Goal: Task Accomplishment & Management: Complete application form

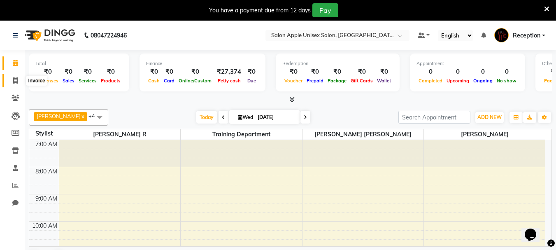
click at [16, 78] on icon at bounding box center [15, 80] width 5 height 6
select select "service"
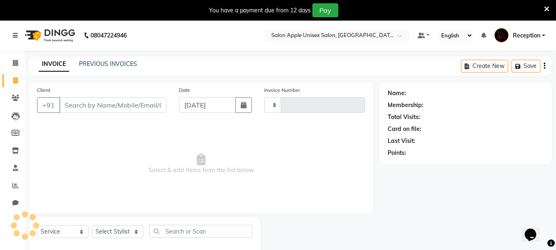
type input "1026"
select select "92"
click at [87, 102] on input "Client" at bounding box center [112, 105] width 107 height 16
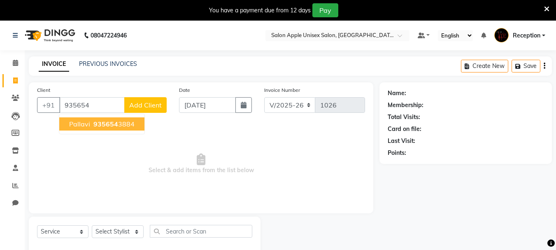
click at [83, 124] on span "pallavi" at bounding box center [79, 124] width 21 height 8
type input "9356543884"
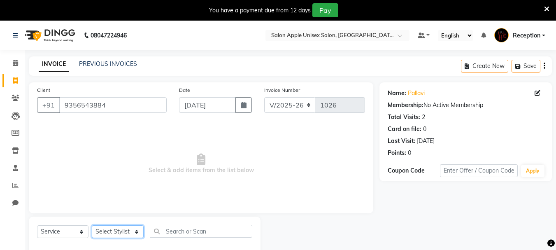
click at [134, 230] on select "Select Stylist [PERSON_NAME] R [PERSON_NAME] Reception [PERSON_NAME] training d…" at bounding box center [118, 231] width 52 height 13
select select "67826"
click at [92, 225] on select "Select Stylist [PERSON_NAME] R [PERSON_NAME] Reception [PERSON_NAME] training d…" at bounding box center [118, 231] width 52 height 13
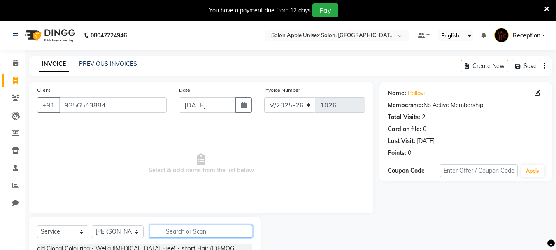
click at [173, 233] on input "text" at bounding box center [201, 231] width 103 height 13
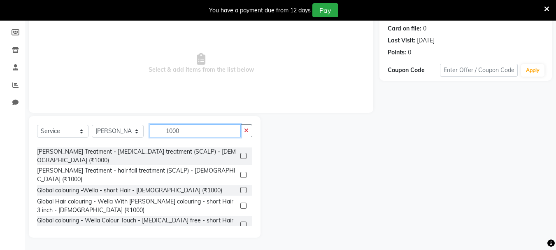
scroll to position [196, 0]
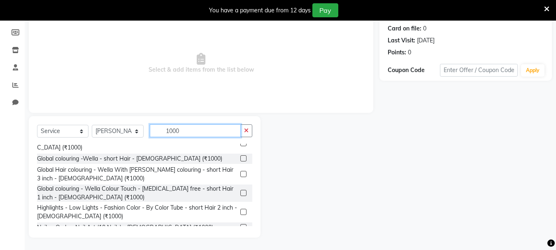
type input "1000"
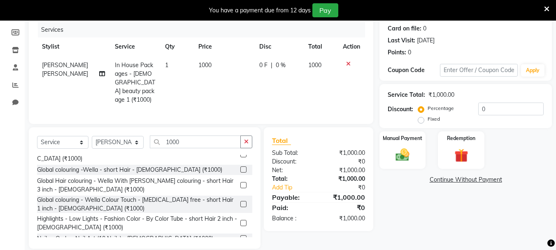
checkbox input "false"
click at [174, 139] on input "1000" at bounding box center [195, 142] width 91 height 13
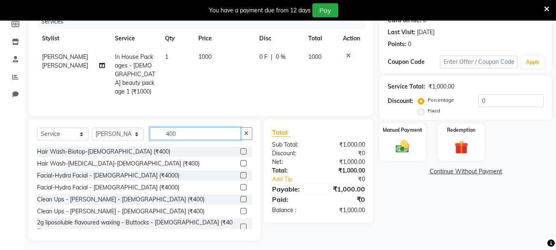
scroll to position [109, 0]
type input "400"
click at [241, 196] on label at bounding box center [244, 199] width 6 height 6
click at [241, 196] on input "checkbox" at bounding box center [243, 198] width 5 height 5
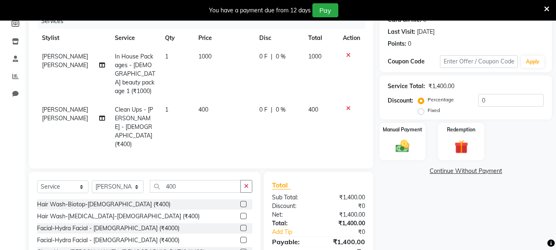
checkbox input "false"
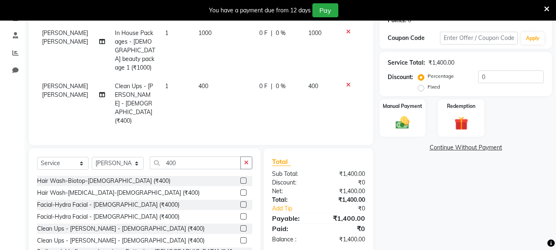
scroll to position [145, 0]
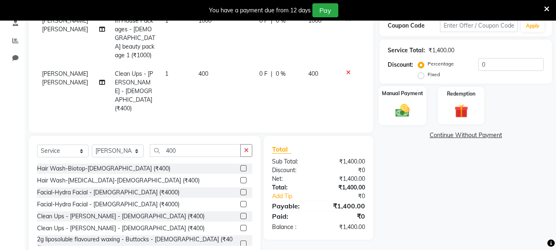
click at [404, 112] on img at bounding box center [402, 110] width 23 height 16
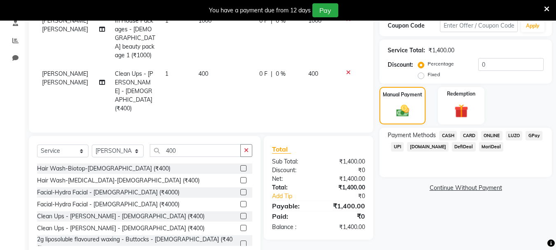
click at [489, 134] on span "ONLINE" at bounding box center [491, 135] width 21 height 9
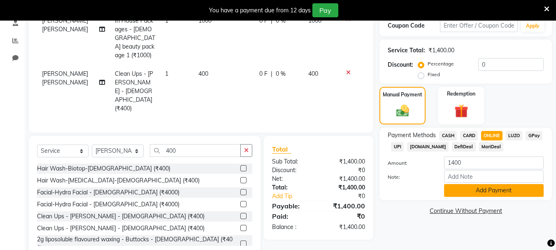
click at [471, 188] on button "Add Payment" at bounding box center [494, 190] width 100 height 13
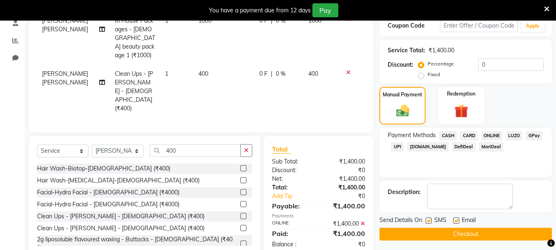
click at [430, 222] on label at bounding box center [429, 220] width 6 height 6
click at [430, 222] on input "checkbox" at bounding box center [428, 220] width 5 height 5
checkbox input "false"
click at [453, 219] on label at bounding box center [456, 220] width 6 height 6
click at [453, 219] on input "checkbox" at bounding box center [455, 220] width 5 height 5
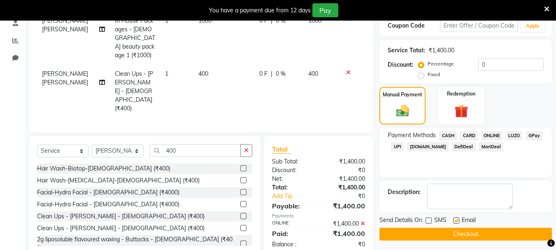
checkbox input "false"
click at [445, 232] on button "Checkout" at bounding box center [466, 234] width 173 height 13
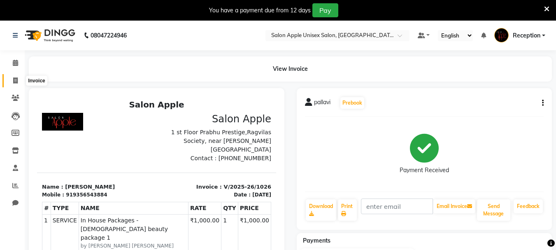
click at [15, 81] on icon at bounding box center [15, 80] width 5 height 6
select select "service"
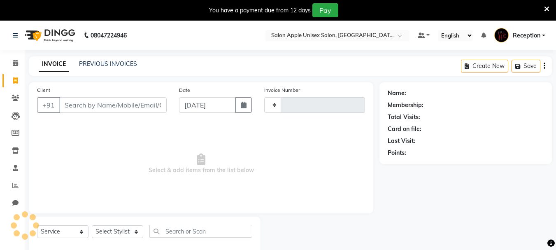
type input "1027"
select select "92"
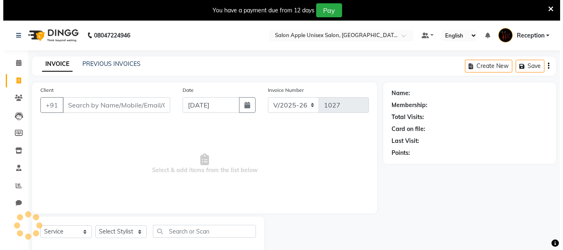
scroll to position [21, 0]
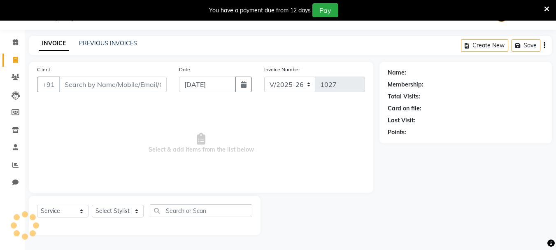
click at [80, 89] on input "Client" at bounding box center [112, 85] width 107 height 16
paste input "7875475500"
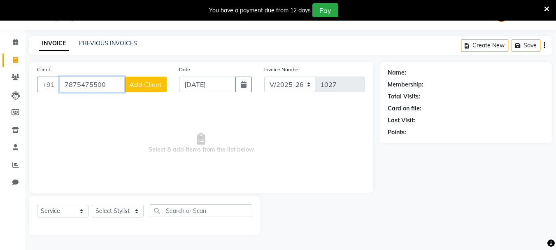
type input "7875475500"
click at [147, 86] on span "Add Client" at bounding box center [145, 84] width 33 height 8
select select "22"
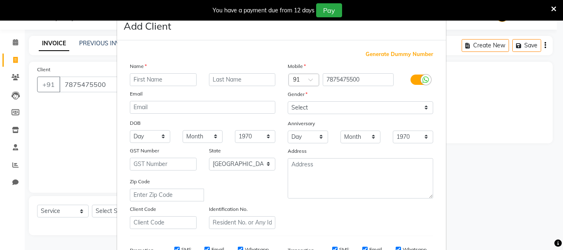
click at [147, 77] on input "text" at bounding box center [163, 79] width 67 height 13
type input "simran"
click at [306, 112] on select "Select [DEMOGRAPHIC_DATA] [DEMOGRAPHIC_DATA] Other Prefer Not To Say" at bounding box center [359, 107] width 145 height 13
select select "[DEMOGRAPHIC_DATA]"
click at [287, 101] on select "Select [DEMOGRAPHIC_DATA] [DEMOGRAPHIC_DATA] Other Prefer Not To Say" at bounding box center [359, 107] width 145 height 13
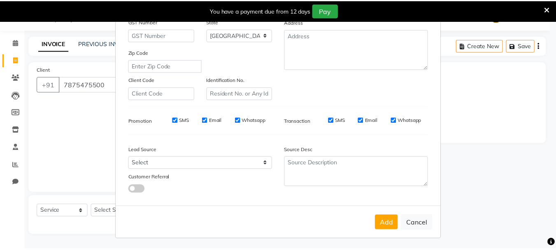
scroll to position [130, 0]
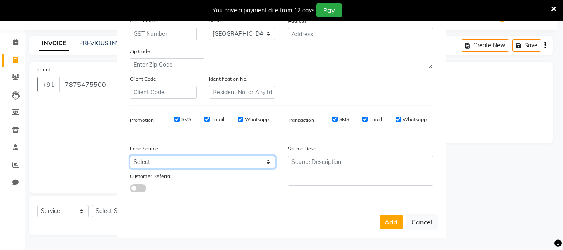
click at [189, 162] on select "Select Walk-in Referral Internet Friend Word of Mouth Advertisement Facebook Ju…" at bounding box center [202, 162] width 145 height 13
select select "3552"
click at [130, 156] on select "Select Walk-in Referral Internet Friend Word of Mouth Advertisement Facebook Ju…" at bounding box center [202, 162] width 145 height 13
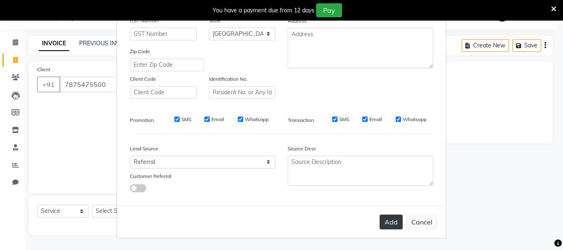
click at [385, 217] on button "Add" at bounding box center [390, 222] width 23 height 15
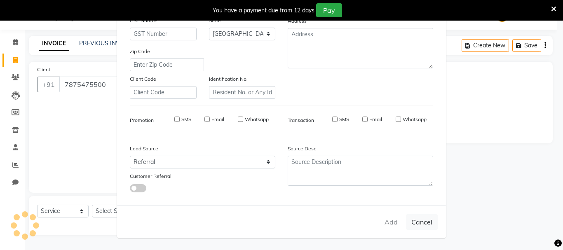
select select
select select "null"
select select
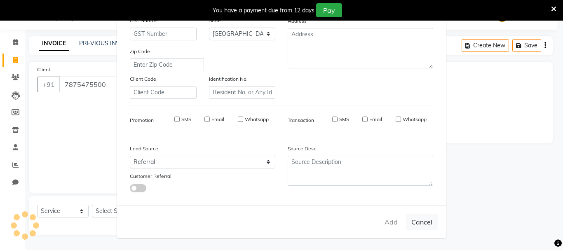
select select
checkbox input "false"
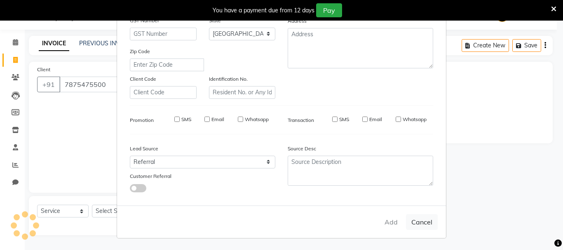
checkbox input "false"
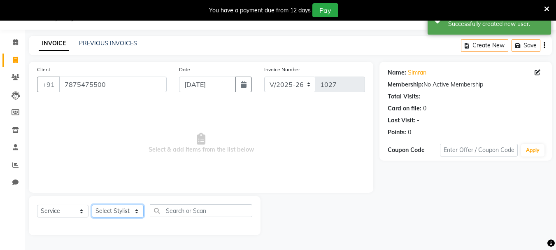
click at [126, 214] on select "Select Stylist [PERSON_NAME] R [PERSON_NAME] Reception [PERSON_NAME] training d…" at bounding box center [118, 211] width 52 height 13
select select "7984"
click at [92, 205] on select "Select Stylist [PERSON_NAME] R [PERSON_NAME] Reception [PERSON_NAME] training d…" at bounding box center [118, 211] width 52 height 13
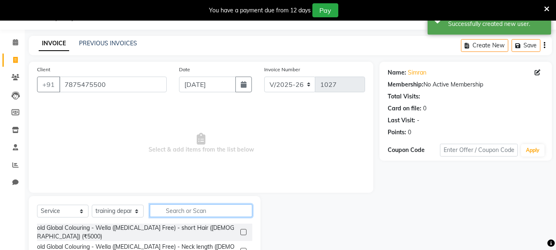
click at [179, 213] on input "text" at bounding box center [201, 210] width 103 height 13
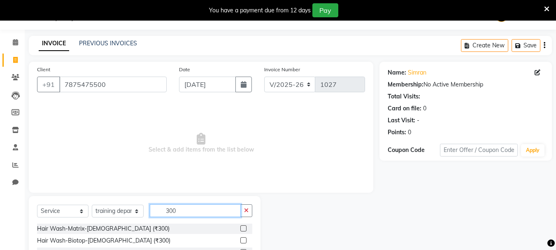
type input "300"
click at [241, 228] on label at bounding box center [244, 228] width 6 height 6
click at [241, 228] on input "checkbox" at bounding box center [243, 228] width 5 height 5
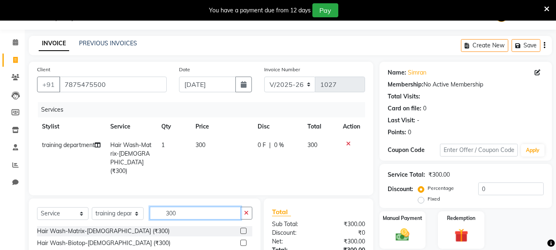
checkbox input "false"
click at [175, 207] on input "300" at bounding box center [195, 213] width 91 height 13
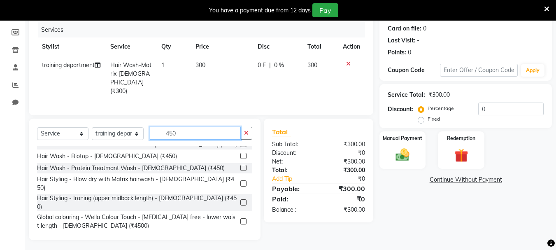
scroll to position [82, 0]
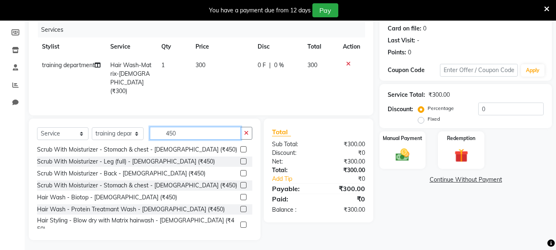
type input "450"
click at [241, 241] on label at bounding box center [244, 244] width 6 height 6
click at [241, 241] on input "checkbox" at bounding box center [243, 243] width 5 height 5
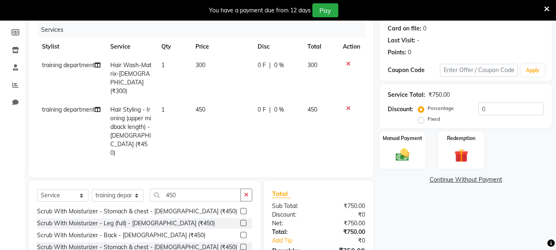
checkbox input "false"
click at [402, 149] on img at bounding box center [402, 155] width 23 height 16
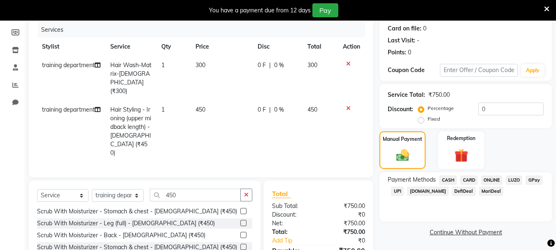
click at [516, 180] on span "LUZO" at bounding box center [514, 179] width 17 height 9
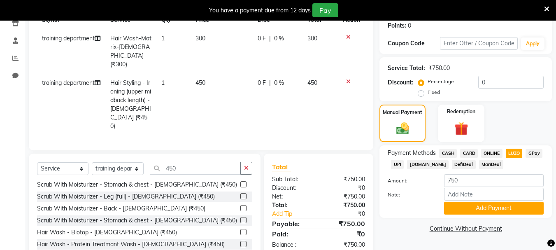
scroll to position [142, 0]
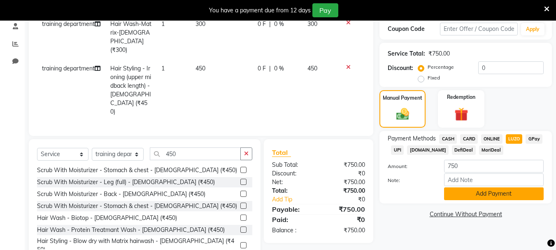
click at [478, 190] on button "Add Payment" at bounding box center [494, 193] width 100 height 13
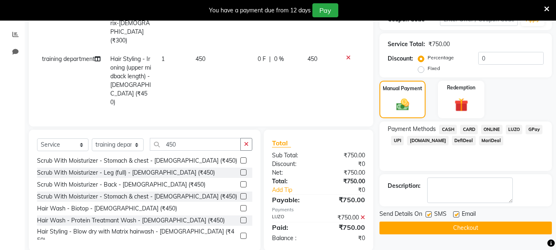
scroll to position [154, 0]
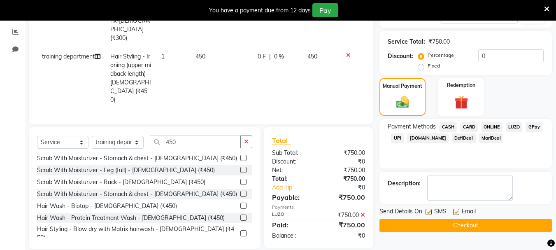
click at [457, 221] on button "Checkout" at bounding box center [466, 225] width 173 height 13
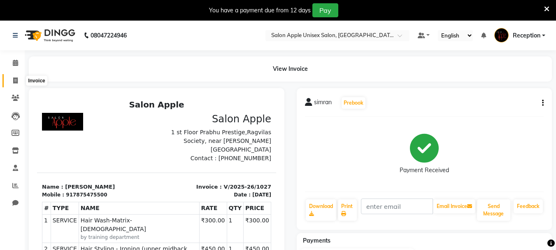
click at [17, 79] on icon at bounding box center [15, 80] width 5 height 6
select select "92"
select select "service"
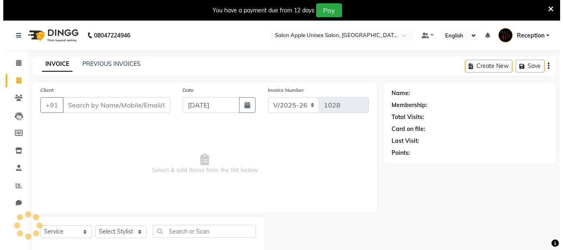
scroll to position [21, 0]
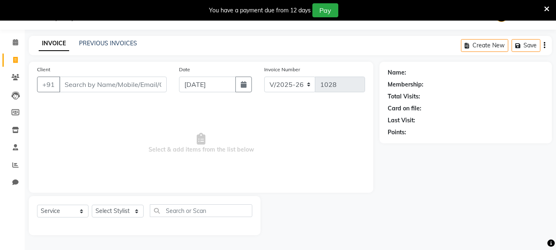
click at [107, 87] on input "Client" at bounding box center [112, 85] width 107 height 16
paste input "9158863513"
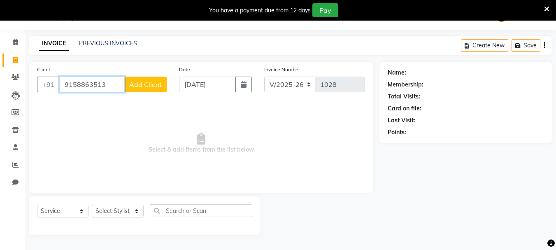
type input "9158863513"
click at [154, 89] on button "Add Client" at bounding box center [145, 85] width 42 height 16
select select "22"
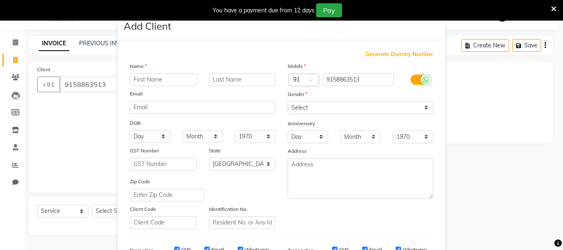
click at [152, 76] on input "text" at bounding box center [163, 79] width 67 height 13
type input "AYSHA"
click at [326, 107] on select "Select [DEMOGRAPHIC_DATA] [DEMOGRAPHIC_DATA] Other Prefer Not To Say" at bounding box center [359, 107] width 145 height 13
select select "[DEMOGRAPHIC_DATA]"
click at [287, 101] on select "Select [DEMOGRAPHIC_DATA] [DEMOGRAPHIC_DATA] Other Prefer Not To Say" at bounding box center [359, 107] width 145 height 13
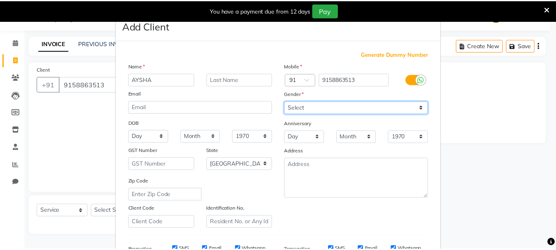
scroll to position [124, 0]
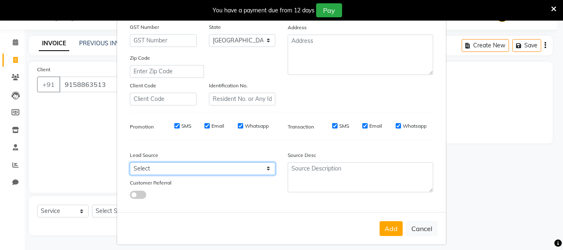
click at [203, 166] on select "Select Walk-in Referral Internet Friend Word of Mouth Advertisement Facebook Ju…" at bounding box center [202, 168] width 145 height 13
select select "3552"
click at [130, 162] on select "Select Walk-in Referral Internet Friend Word of Mouth Advertisement Facebook Ju…" at bounding box center [202, 168] width 145 height 13
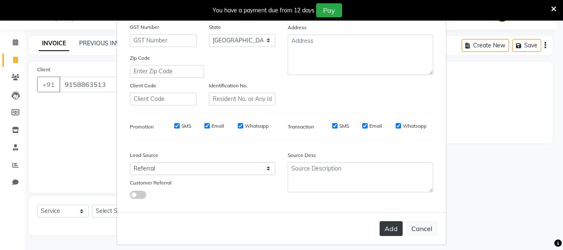
click at [392, 232] on button "Add" at bounding box center [390, 228] width 23 height 15
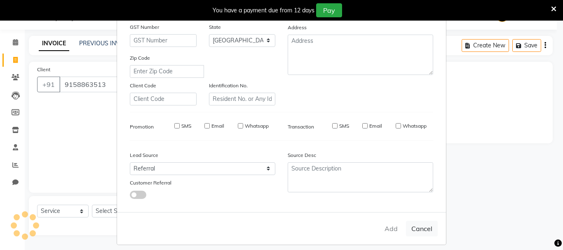
select select
select select "null"
select select
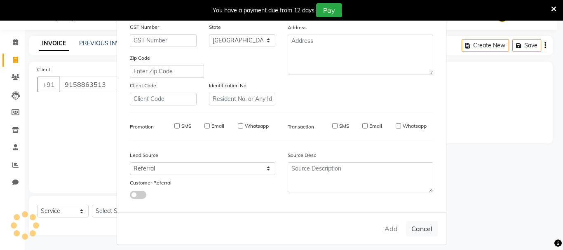
select select
checkbox input "false"
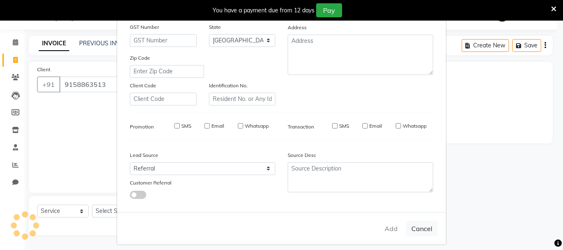
checkbox input "false"
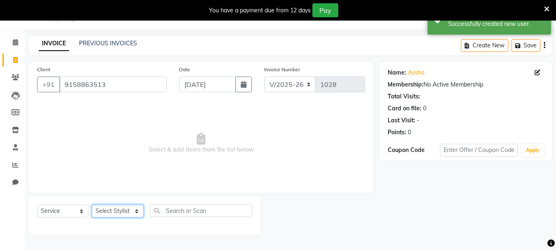
click at [109, 212] on select "Select Stylist [PERSON_NAME] R [PERSON_NAME] Reception [PERSON_NAME] training d…" at bounding box center [118, 211] width 52 height 13
select select "7984"
click at [92, 205] on select "Select Stylist [PERSON_NAME] R [PERSON_NAME] Reception [PERSON_NAME] training d…" at bounding box center [118, 211] width 52 height 13
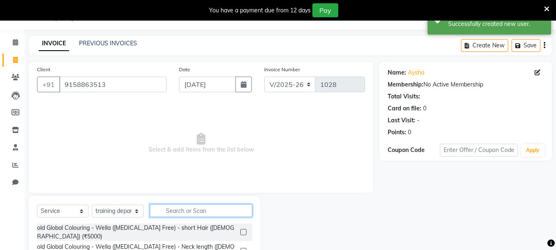
click at [171, 207] on input "text" at bounding box center [201, 210] width 103 height 13
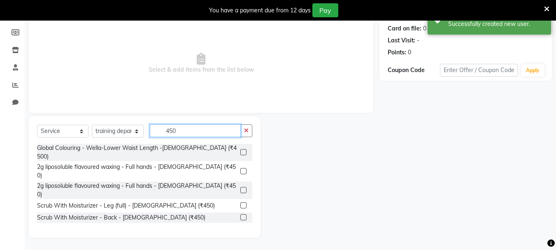
scroll to position [82, 0]
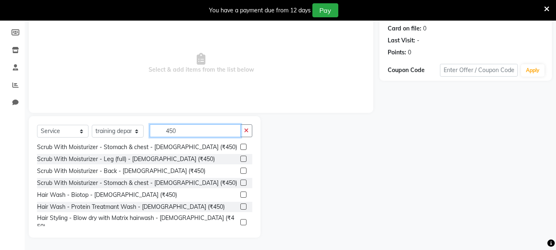
type input "450"
click at [241, 238] on label at bounding box center [244, 241] width 6 height 6
click at [241, 239] on input "checkbox" at bounding box center [243, 241] width 5 height 5
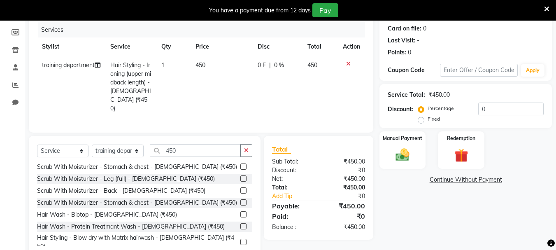
checkbox input "false"
click at [407, 149] on img at bounding box center [402, 155] width 23 height 16
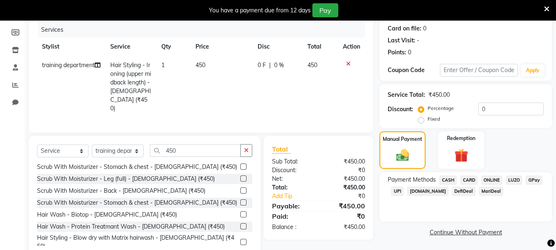
click at [512, 179] on span "LUZO" at bounding box center [514, 179] width 17 height 9
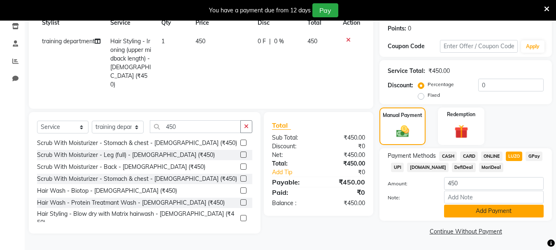
click at [485, 213] on button "Add Payment" at bounding box center [494, 211] width 100 height 13
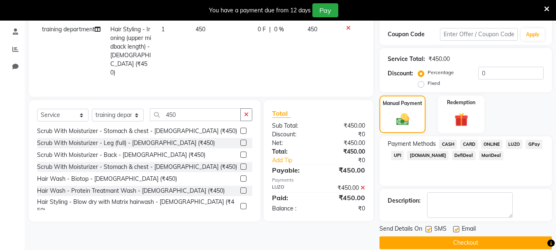
scroll to position [148, 0]
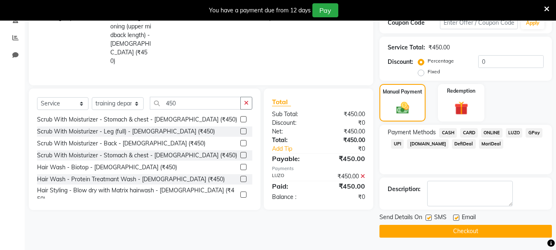
click at [477, 230] on button "Checkout" at bounding box center [466, 231] width 173 height 13
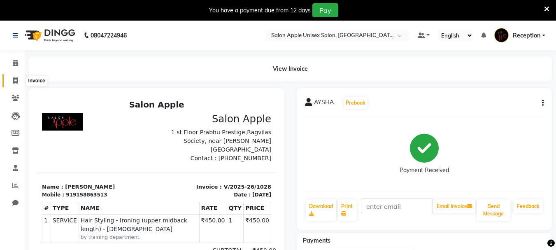
click at [18, 78] on span at bounding box center [15, 80] width 14 height 9
select select "92"
select select "service"
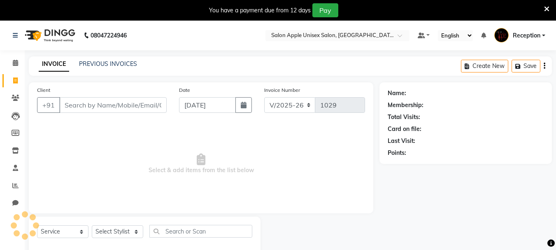
scroll to position [21, 0]
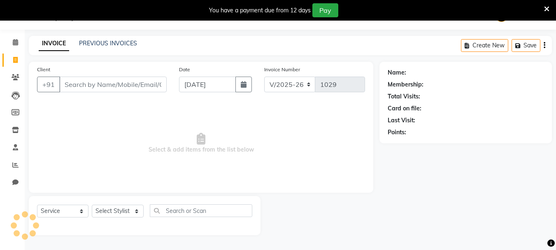
click at [80, 85] on input "Client" at bounding box center [112, 85] width 107 height 16
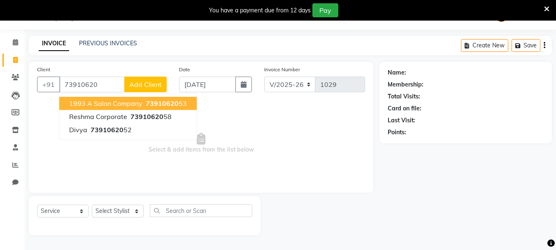
click at [77, 97] on button "1993 A Salon Company 73910620 53" at bounding box center [128, 103] width 138 height 13
type input "7391062053"
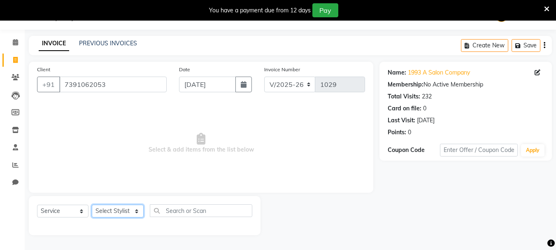
click at [131, 211] on select "Select Stylist [PERSON_NAME] R [PERSON_NAME] Reception [PERSON_NAME] training d…" at bounding box center [118, 211] width 52 height 13
click at [92, 205] on select "Select Stylist [PERSON_NAME] R [PERSON_NAME] Reception [PERSON_NAME] training d…" at bounding box center [118, 211] width 52 height 13
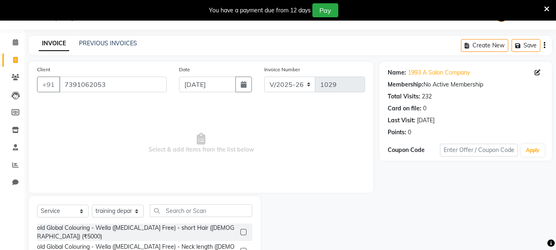
click at [123, 206] on select "Select Stylist [PERSON_NAME] R [PERSON_NAME] Reception [PERSON_NAME] training d…" at bounding box center [118, 211] width 52 height 13
select select "67826"
click at [92, 205] on select "Select Stylist [PERSON_NAME] R [PERSON_NAME] Reception [PERSON_NAME] training d…" at bounding box center [118, 211] width 52 height 13
click at [171, 208] on input "text" at bounding box center [201, 210] width 103 height 13
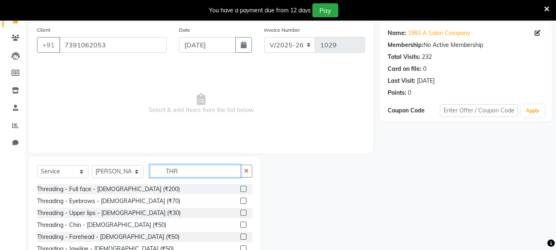
scroll to position [100, 0]
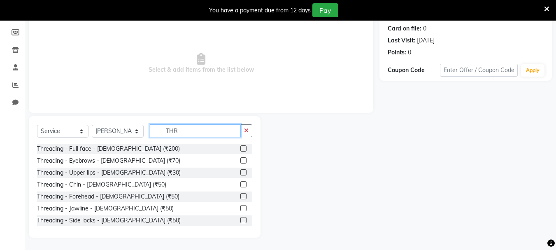
type input "THR"
click at [241, 162] on label at bounding box center [244, 160] width 6 height 6
click at [241, 162] on input "checkbox" at bounding box center [243, 160] width 5 height 5
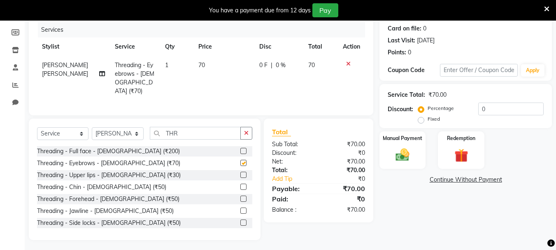
checkbox input "false"
click at [412, 150] on img at bounding box center [402, 155] width 23 height 16
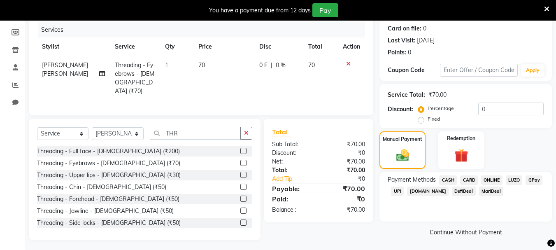
click at [489, 178] on span "ONLINE" at bounding box center [491, 179] width 21 height 9
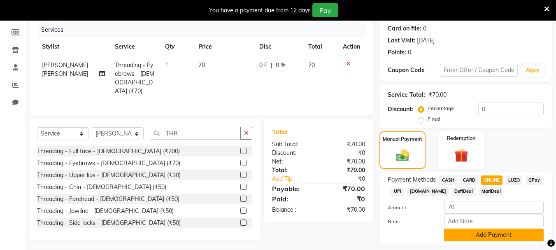
click at [486, 235] on button "Add Payment" at bounding box center [494, 235] width 100 height 13
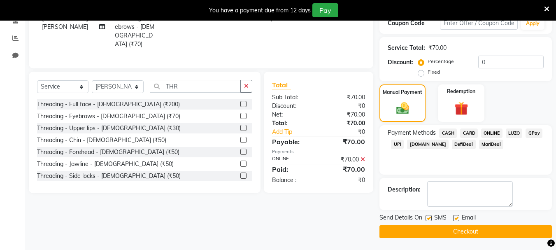
scroll to position [148, 0]
click at [476, 232] on button "Checkout" at bounding box center [466, 231] width 173 height 13
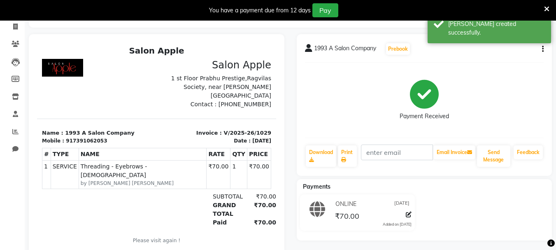
scroll to position [35, 0]
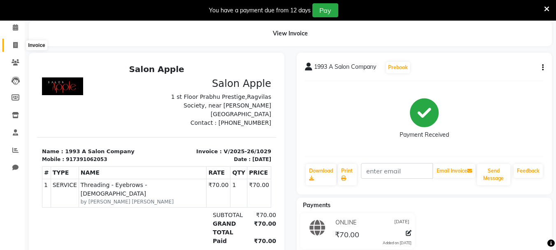
click at [12, 45] on span at bounding box center [15, 45] width 14 height 9
select select "92"
select select "service"
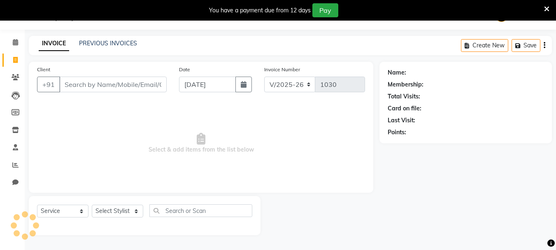
scroll to position [21, 0]
click at [84, 84] on input "Client" at bounding box center [112, 85] width 107 height 16
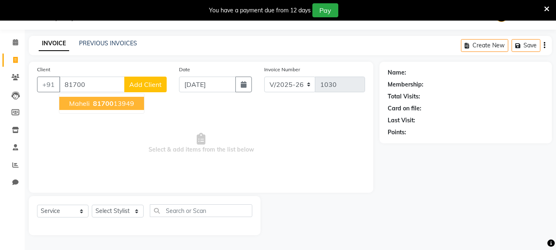
click at [93, 105] on span "81700" at bounding box center [103, 103] width 21 height 8
type input "8170013949"
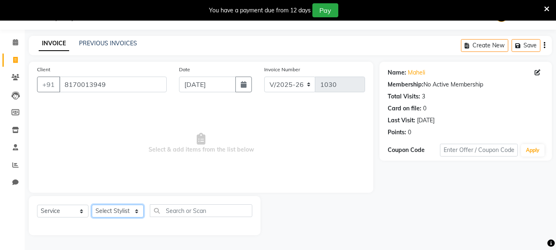
click at [127, 213] on select "Select Stylist [PERSON_NAME] R [PERSON_NAME] Reception [PERSON_NAME] training d…" at bounding box center [118, 211] width 52 height 13
select select "67826"
click at [92, 205] on select "Select Stylist [PERSON_NAME] R [PERSON_NAME] Reception [PERSON_NAME] training d…" at bounding box center [118, 211] width 52 height 13
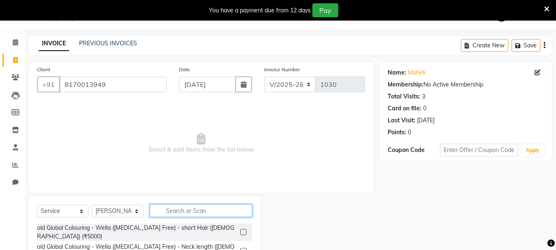
click at [174, 210] on input "text" at bounding box center [201, 210] width 103 height 13
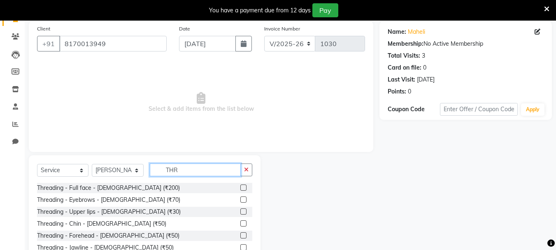
scroll to position [100, 0]
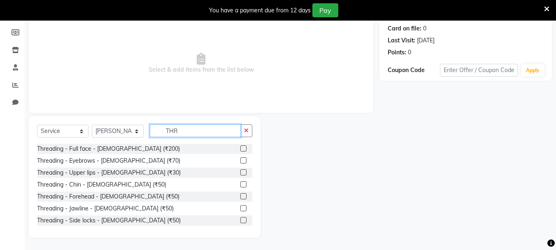
type input "THR"
click at [241, 161] on label at bounding box center [244, 160] width 6 height 6
click at [241, 161] on input "checkbox" at bounding box center [243, 160] width 5 height 5
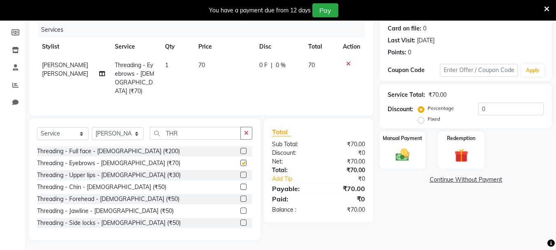
checkbox input "false"
click at [241, 172] on label at bounding box center [244, 175] width 6 height 6
click at [241, 173] on input "checkbox" at bounding box center [243, 175] width 5 height 5
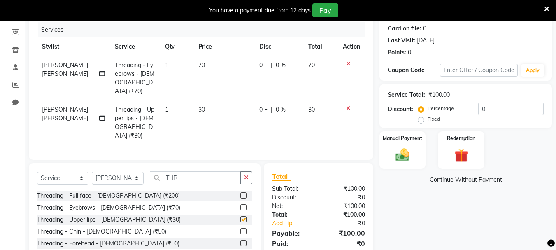
checkbox input "false"
click at [241, 240] on label at bounding box center [244, 243] width 6 height 6
click at [241, 241] on input "checkbox" at bounding box center [243, 243] width 5 height 5
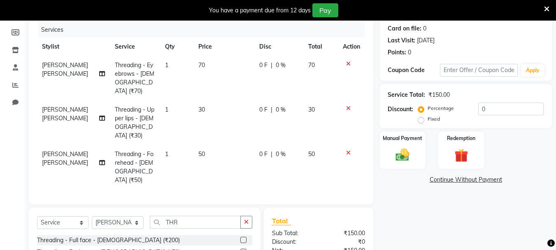
scroll to position [172, 0]
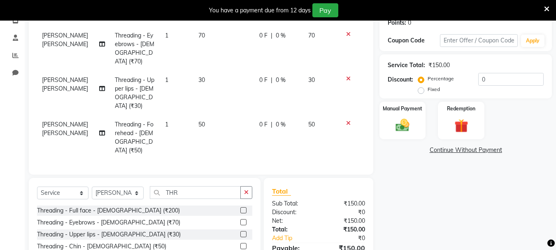
checkbox input "false"
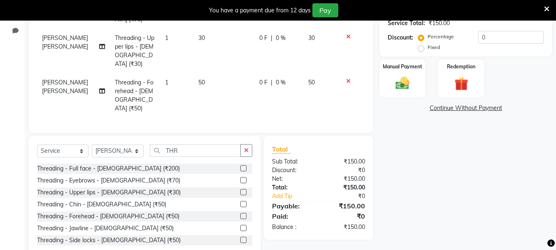
click at [241, 201] on label at bounding box center [244, 204] width 6 height 6
click at [241, 202] on input "checkbox" at bounding box center [243, 204] width 5 height 5
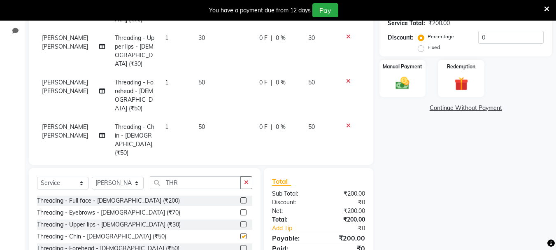
checkbox input "false"
click at [408, 75] on img at bounding box center [402, 83] width 23 height 16
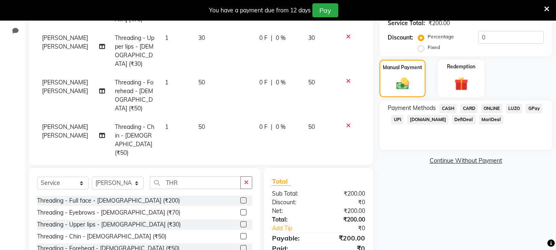
click at [489, 107] on span "ONLINE" at bounding box center [491, 108] width 21 height 9
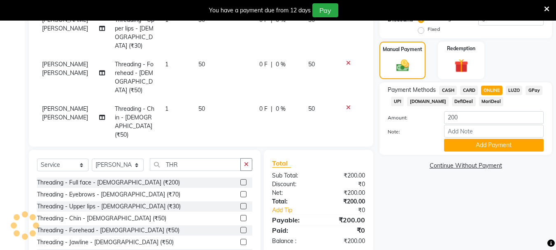
scroll to position [208, 0]
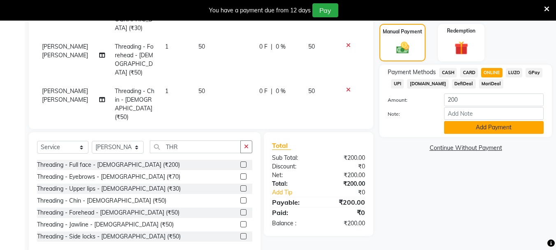
click at [497, 130] on button "Add Payment" at bounding box center [494, 127] width 100 height 13
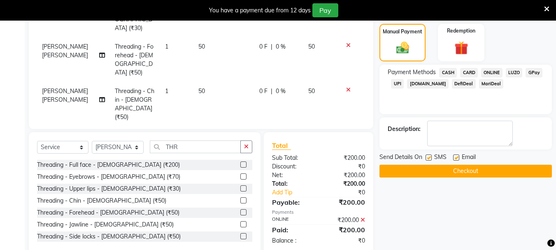
click at [477, 171] on button "Checkout" at bounding box center [466, 171] width 173 height 13
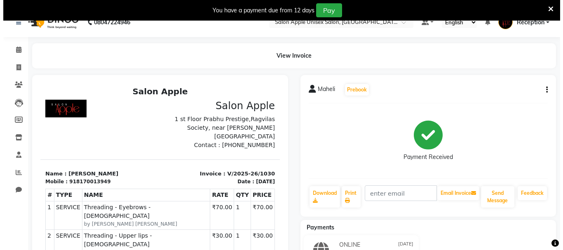
scroll to position [13, 0]
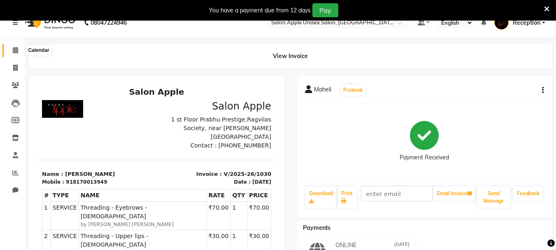
click at [11, 49] on span at bounding box center [15, 50] width 14 height 9
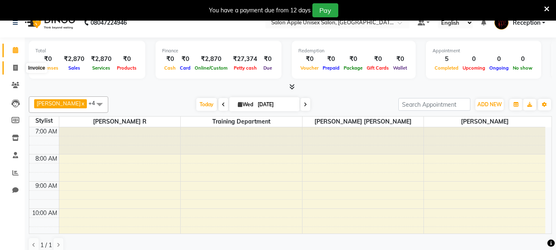
click at [18, 69] on icon at bounding box center [15, 68] width 5 height 6
select select "service"
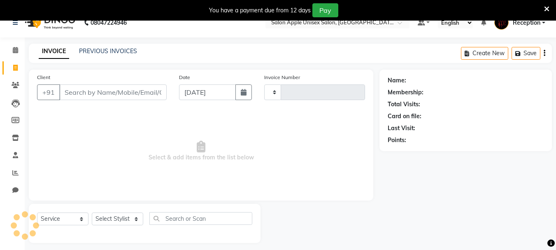
type input "1031"
select select "92"
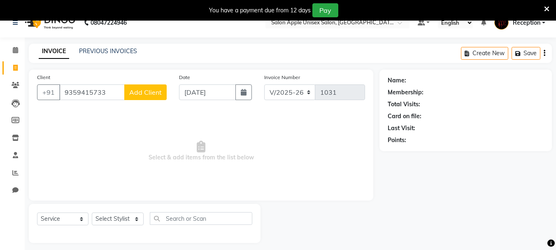
type input "9359415733"
click at [143, 92] on span "Add Client" at bounding box center [145, 92] width 33 height 8
select select "22"
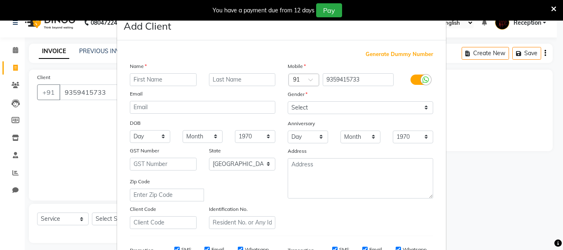
click at [151, 75] on input "text" at bounding box center [163, 79] width 67 height 13
type input "ZAINAB"
click at [363, 107] on select "Select [DEMOGRAPHIC_DATA] [DEMOGRAPHIC_DATA] Other Prefer Not To Say" at bounding box center [359, 107] width 145 height 13
select select "[DEMOGRAPHIC_DATA]"
click at [287, 101] on select "Select [DEMOGRAPHIC_DATA] [DEMOGRAPHIC_DATA] Other Prefer Not To Say" at bounding box center [359, 107] width 145 height 13
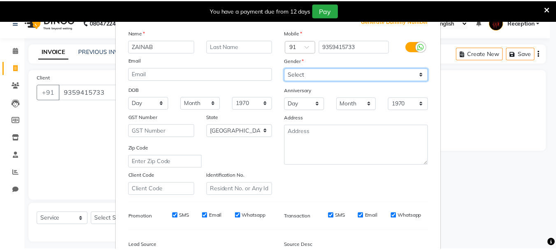
scroll to position [124, 0]
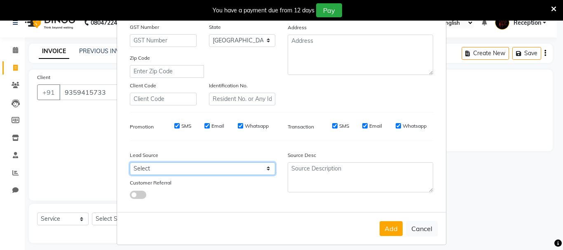
click at [230, 167] on select "Select Walk-in Referral Internet Friend Word of Mouth Advertisement Facebook Ju…" at bounding box center [202, 168] width 145 height 13
select select "3552"
click at [130, 162] on select "Select Walk-in Referral Internet Friend Word of Mouth Advertisement Facebook Ju…" at bounding box center [202, 168] width 145 height 13
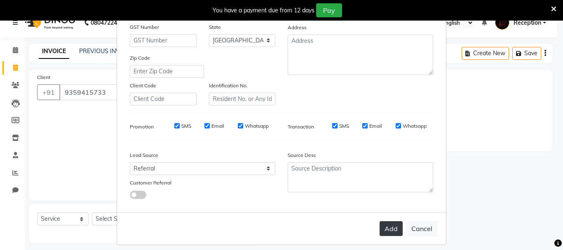
click at [385, 225] on button "Add" at bounding box center [390, 228] width 23 height 15
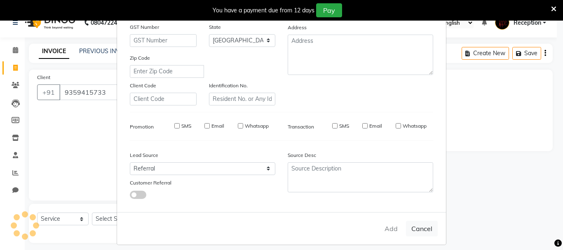
select select
select select "null"
select select
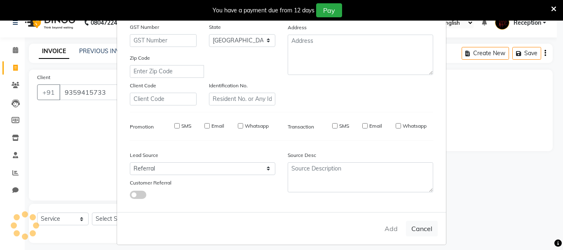
select select
checkbox input "false"
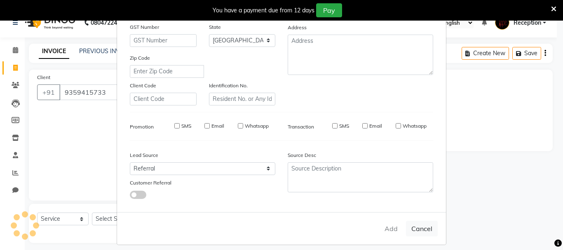
checkbox input "false"
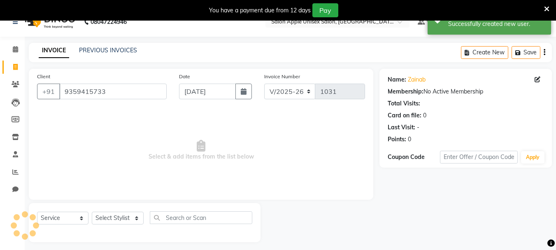
scroll to position [21, 0]
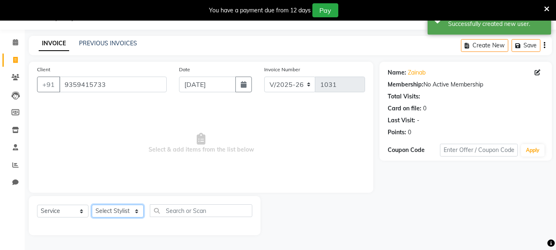
click at [124, 208] on select "Select Stylist [PERSON_NAME] R [PERSON_NAME] Reception [PERSON_NAME] training d…" at bounding box center [118, 211] width 52 height 13
select select "7984"
click at [92, 205] on select "Select Stylist [PERSON_NAME] R [PERSON_NAME] Reception [PERSON_NAME] training d…" at bounding box center [118, 211] width 52 height 13
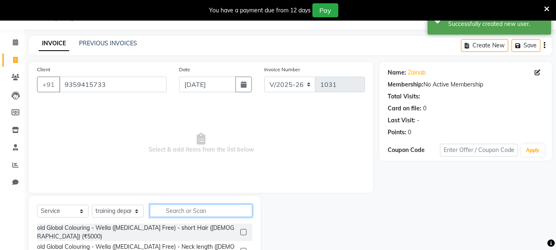
click at [180, 208] on input "text" at bounding box center [201, 210] width 103 height 13
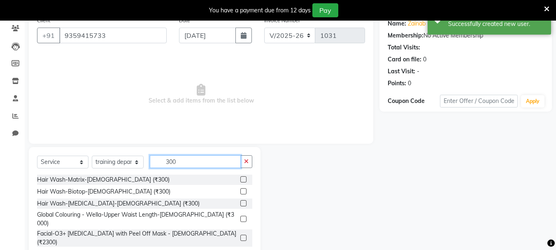
scroll to position [100, 0]
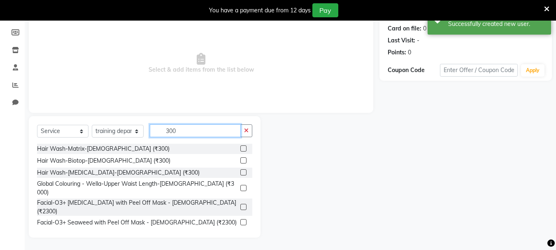
type input "300"
click at [241, 149] on label at bounding box center [244, 148] width 6 height 6
click at [241, 149] on input "checkbox" at bounding box center [243, 148] width 5 height 5
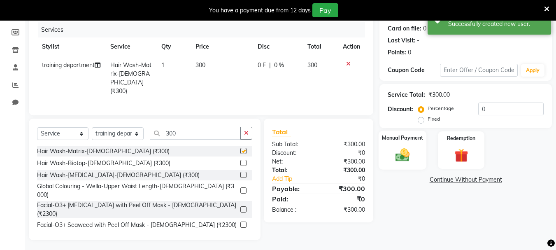
checkbox input "false"
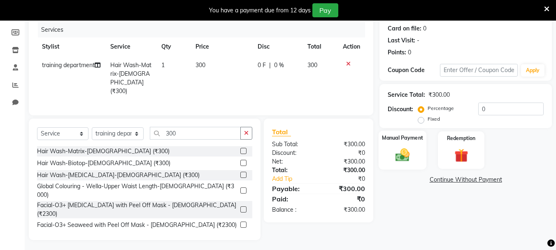
click at [418, 151] on div "Manual Payment" at bounding box center [403, 150] width 48 height 39
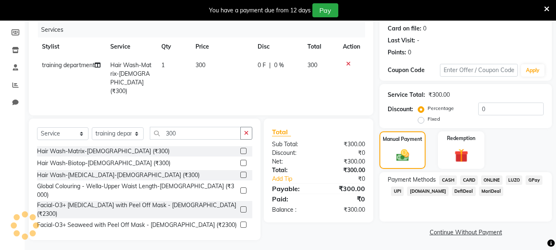
click at [493, 181] on span "ONLINE" at bounding box center [491, 179] width 21 height 9
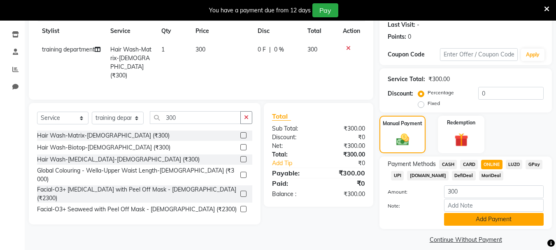
scroll to position [124, 0]
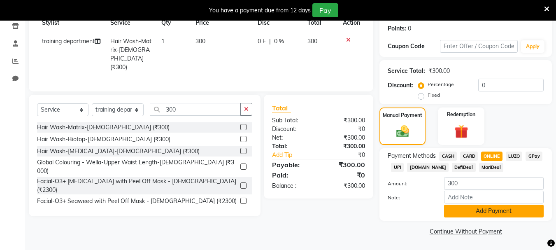
click at [487, 210] on button "Add Payment" at bounding box center [494, 211] width 100 height 13
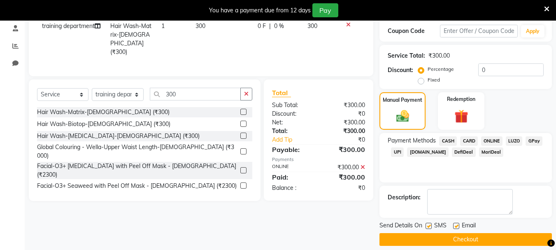
scroll to position [148, 0]
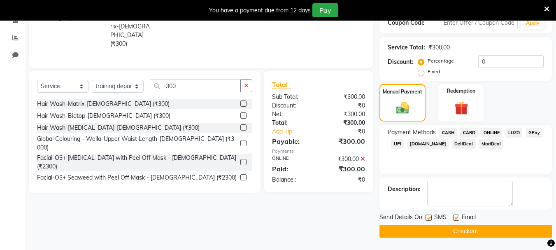
click at [466, 234] on button "Checkout" at bounding box center [466, 231] width 173 height 13
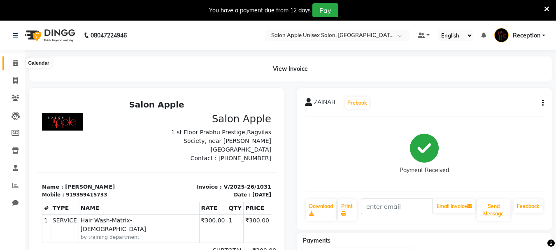
click at [12, 61] on span at bounding box center [15, 62] width 14 height 9
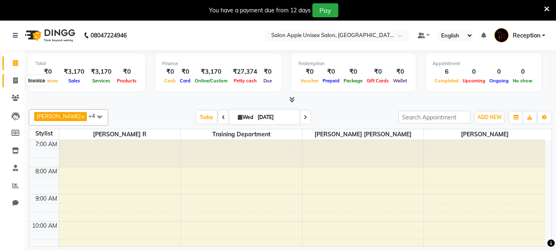
click at [15, 78] on icon at bounding box center [15, 80] width 5 height 6
select select "service"
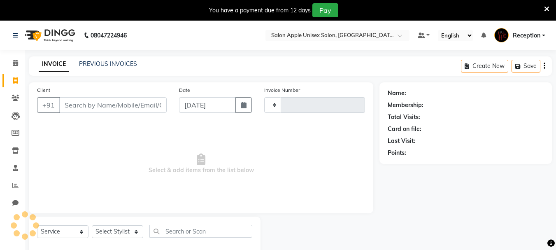
type input "1032"
select select "92"
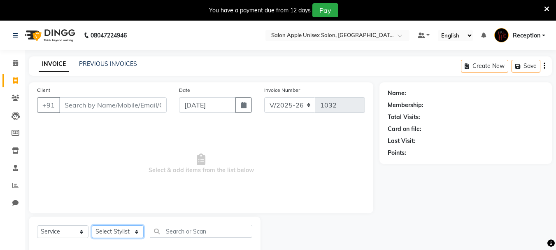
click at [106, 234] on select "Select Stylist [PERSON_NAME] R [PERSON_NAME] Reception [PERSON_NAME] training d…" at bounding box center [118, 231] width 52 height 13
select select "67826"
click at [92, 225] on select "Select Stylist [PERSON_NAME] R [PERSON_NAME] Reception [PERSON_NAME] training d…" at bounding box center [118, 231] width 52 height 13
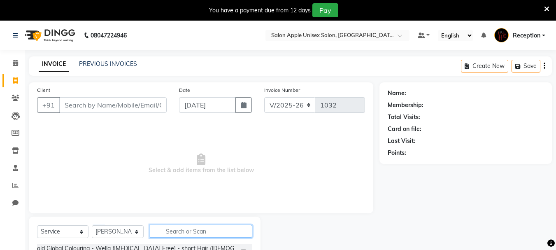
click at [172, 234] on input "text" at bounding box center [201, 231] width 103 height 13
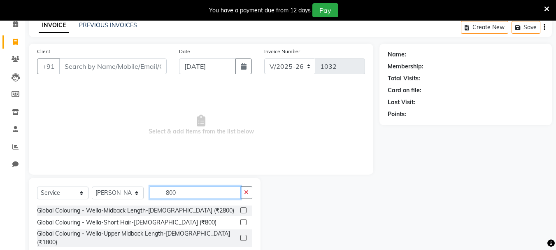
scroll to position [100, 0]
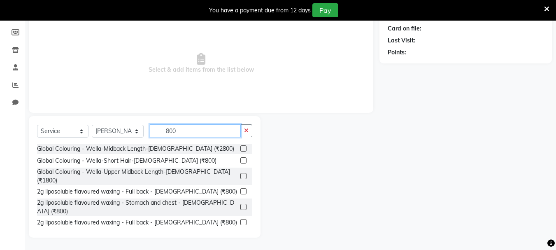
click at [172, 131] on input "800" at bounding box center [195, 130] width 91 height 13
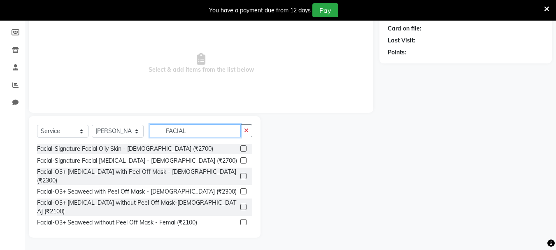
click at [180, 135] on input "FACIAL" at bounding box center [195, 130] width 91 height 13
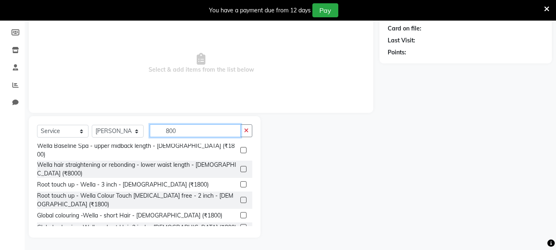
scroll to position [201, 0]
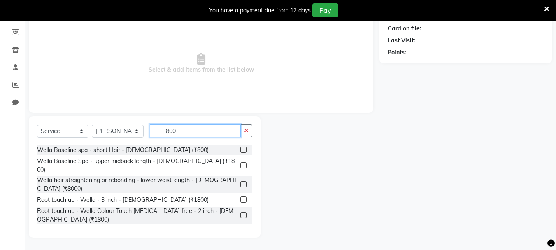
click at [165, 127] on input "800" at bounding box center [195, 130] width 91 height 13
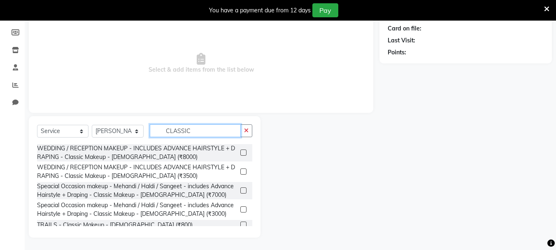
scroll to position [113, 0]
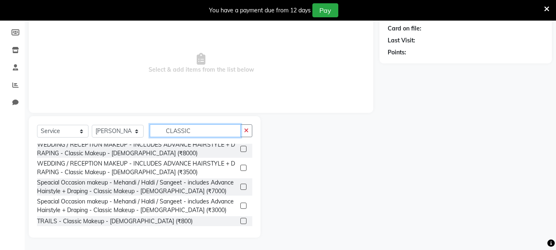
type input "CLASSIC"
click at [241, 218] on label at bounding box center [244, 221] width 6 height 6
click at [241, 219] on input "checkbox" at bounding box center [243, 221] width 5 height 5
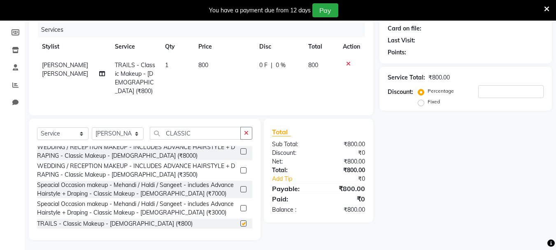
checkbox input "false"
click at [178, 127] on input "CLASSIC" at bounding box center [195, 133] width 91 height 13
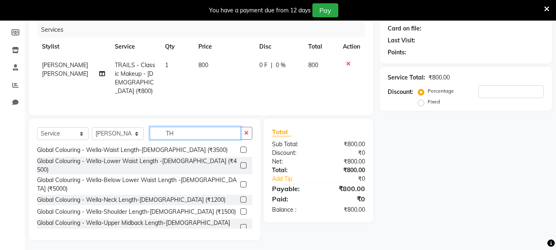
scroll to position [10, 0]
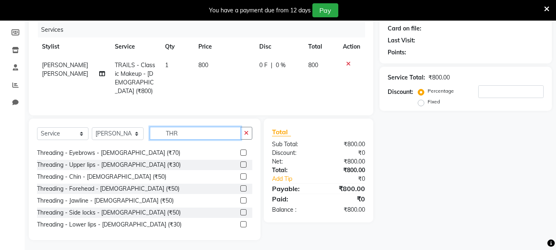
type input "THR"
click at [241, 150] on label at bounding box center [244, 153] width 6 height 6
click at [241, 150] on input "checkbox" at bounding box center [243, 152] width 5 height 5
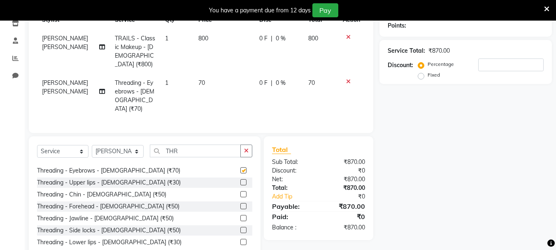
checkbox input "false"
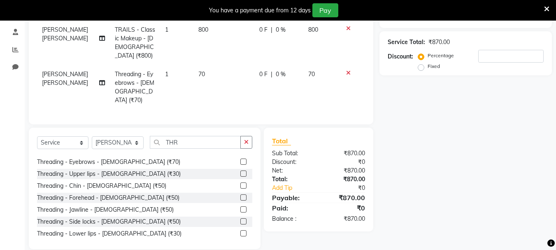
scroll to position [136, 0]
click at [241, 170] on label at bounding box center [244, 173] width 6 height 6
click at [241, 171] on input "checkbox" at bounding box center [243, 173] width 5 height 5
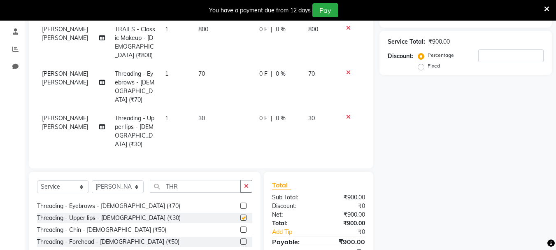
checkbox input "false"
click at [241, 238] on label at bounding box center [244, 241] width 6 height 6
click at [241, 239] on input "checkbox" at bounding box center [243, 241] width 5 height 5
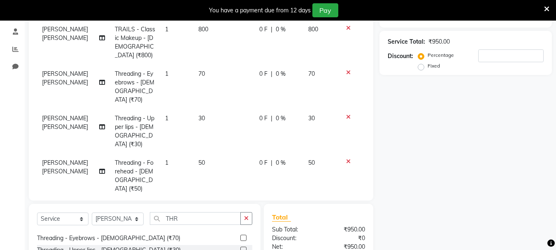
checkbox input "false"
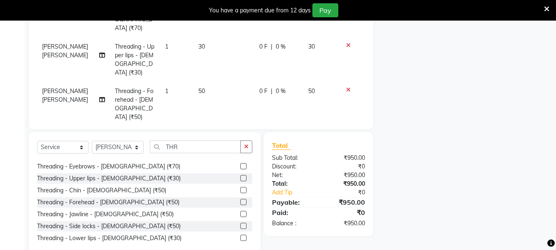
click at [241, 175] on label at bounding box center [244, 178] width 6 height 6
click at [241, 176] on input "checkbox" at bounding box center [243, 178] width 5 height 5
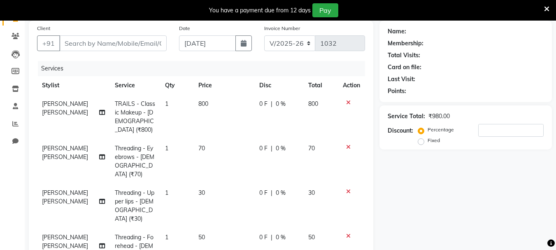
scroll to position [43, 0]
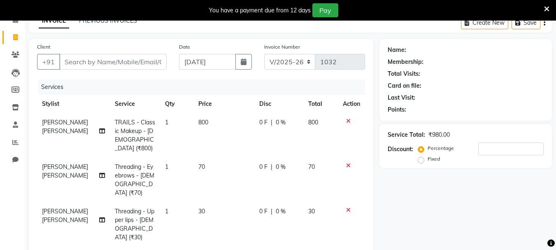
click at [346, 207] on icon at bounding box center [348, 210] width 5 height 6
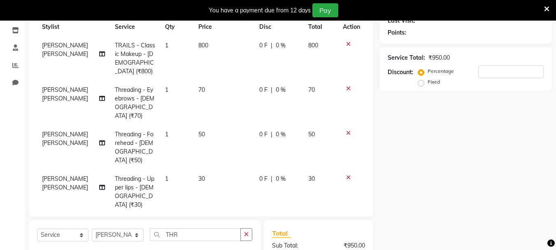
scroll to position [119, 0]
click at [349, 175] on icon at bounding box center [348, 178] width 5 height 6
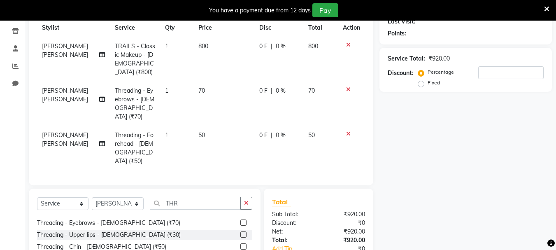
click at [241, 231] on label at bounding box center [244, 234] width 6 height 6
click at [241, 232] on input "checkbox" at bounding box center [243, 234] width 5 height 5
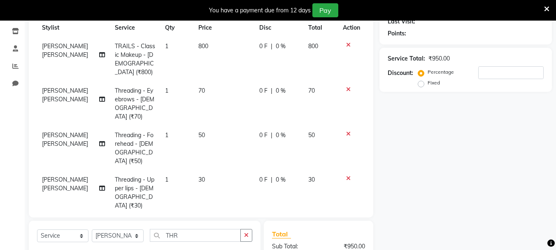
checkbox input "false"
click at [348, 175] on icon at bounding box center [348, 178] width 5 height 6
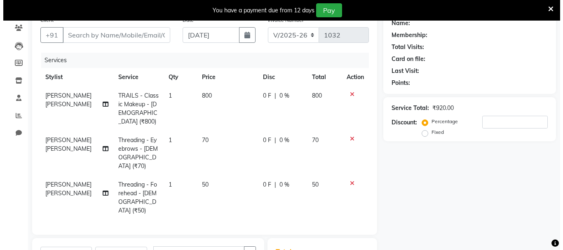
scroll to position [0, 0]
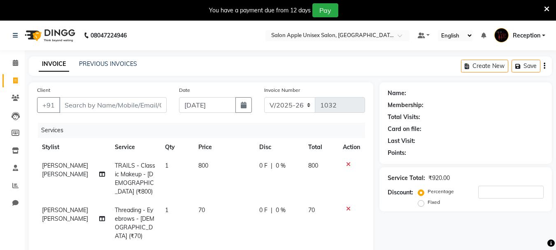
click at [46, 3] on div "You have a payment due from 12 days Pay" at bounding box center [278, 10] width 556 height 21
click at [114, 105] on input "Client" at bounding box center [112, 105] width 107 height 16
type input "7"
type input "0"
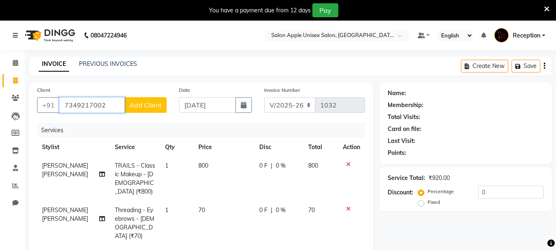
type input "7349217002"
click at [148, 101] on span "Add Client" at bounding box center [145, 105] width 33 height 8
select select "22"
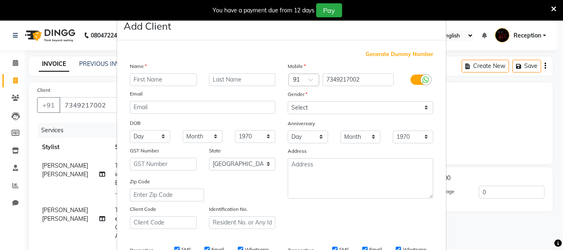
click at [150, 78] on input "text" at bounding box center [163, 79] width 67 height 13
type input "[PERSON_NAME]"
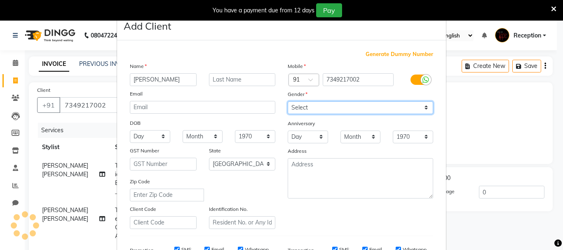
click at [318, 106] on select "Select [DEMOGRAPHIC_DATA] [DEMOGRAPHIC_DATA] Other Prefer Not To Say" at bounding box center [359, 107] width 145 height 13
select select "[DEMOGRAPHIC_DATA]"
click at [287, 101] on select "Select [DEMOGRAPHIC_DATA] [DEMOGRAPHIC_DATA] Other Prefer Not To Say" at bounding box center [359, 107] width 145 height 13
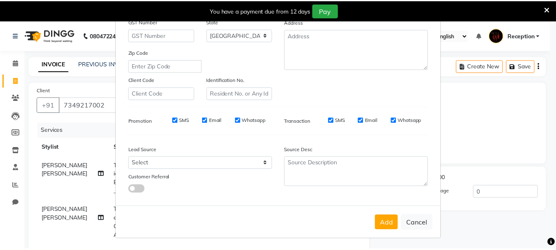
scroll to position [130, 0]
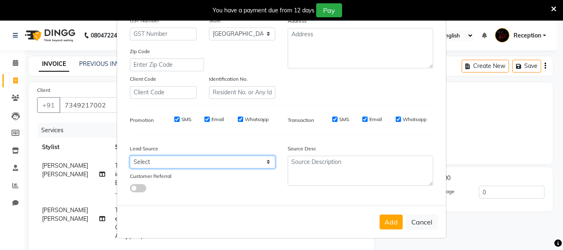
click at [251, 165] on select "Select Walk-in Referral Internet Friend Word of Mouth Advertisement Facebook Ju…" at bounding box center [202, 162] width 145 height 13
select select "3552"
click at [130, 156] on select "Select Walk-in Referral Internet Friend Word of Mouth Advertisement Facebook Ju…" at bounding box center [202, 162] width 145 height 13
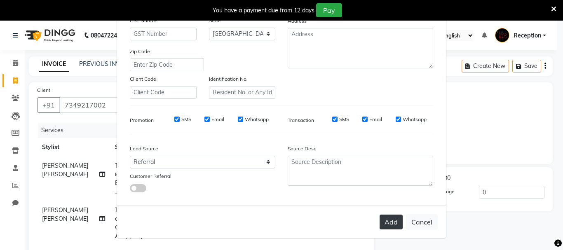
click at [387, 221] on button "Add" at bounding box center [390, 222] width 23 height 15
select select
select select "null"
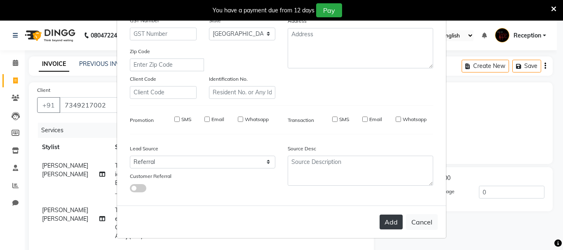
select select
checkbox input "false"
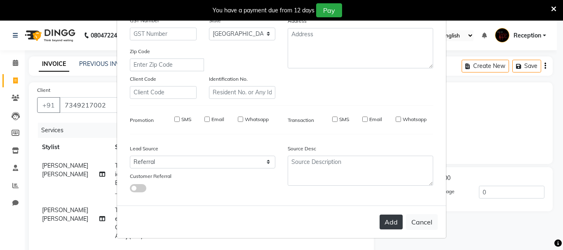
checkbox input "false"
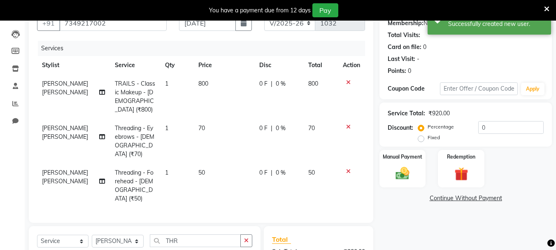
scroll to position [82, 0]
click at [410, 166] on img at bounding box center [402, 173] width 23 height 16
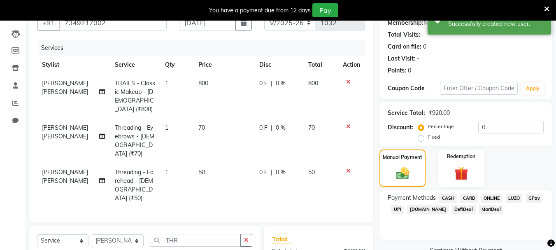
click at [509, 197] on span "LUZO" at bounding box center [514, 198] width 17 height 9
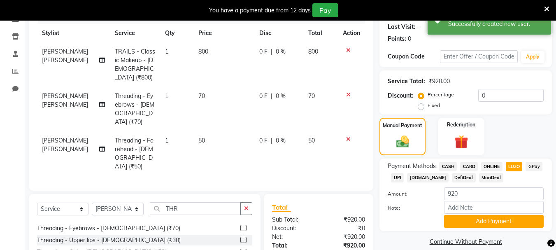
scroll to position [172, 0]
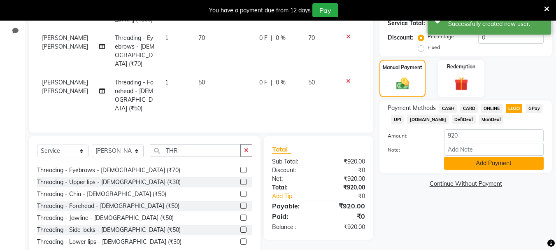
click at [490, 164] on button "Add Payment" at bounding box center [494, 163] width 100 height 13
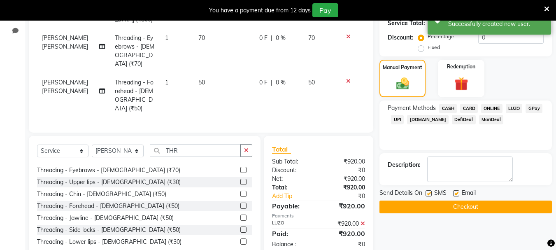
click at [451, 202] on button "Checkout" at bounding box center [466, 207] width 173 height 13
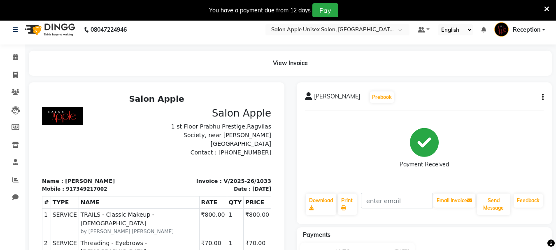
scroll to position [41, 0]
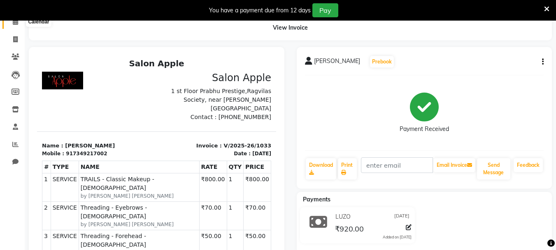
click at [14, 23] on icon at bounding box center [15, 22] width 5 height 6
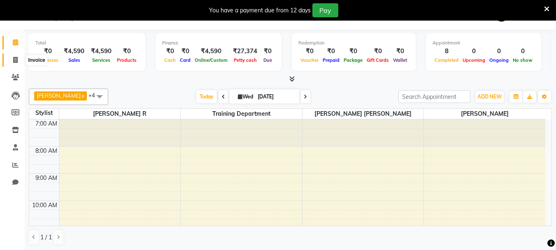
click at [16, 57] on icon at bounding box center [15, 60] width 5 height 6
select select "92"
select select "service"
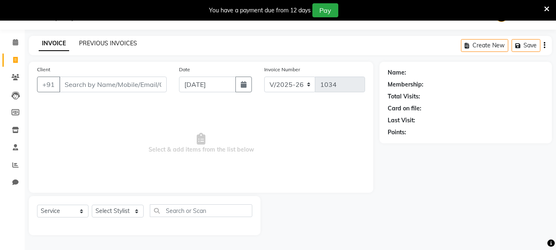
click at [94, 44] on link "PREVIOUS INVOICES" at bounding box center [108, 43] width 58 height 7
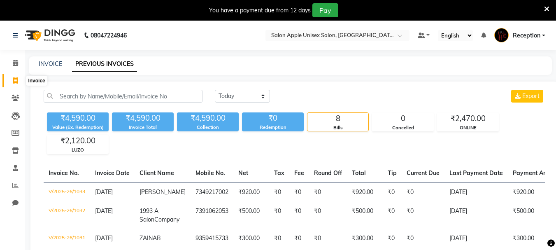
click at [14, 84] on span at bounding box center [15, 80] width 14 height 9
select select "92"
select select "service"
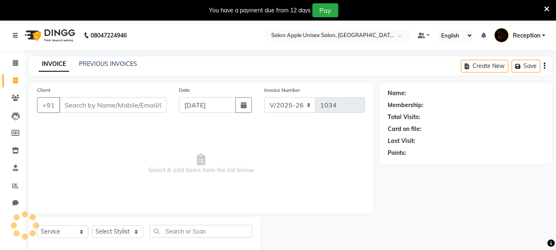
scroll to position [21, 0]
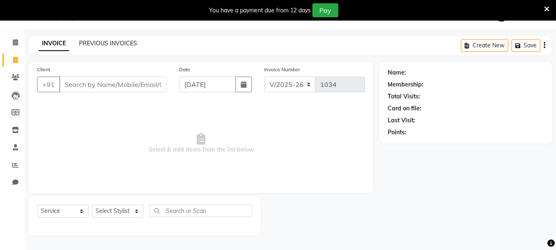
click at [116, 42] on link "PREVIOUS INVOICES" at bounding box center [108, 43] width 58 height 7
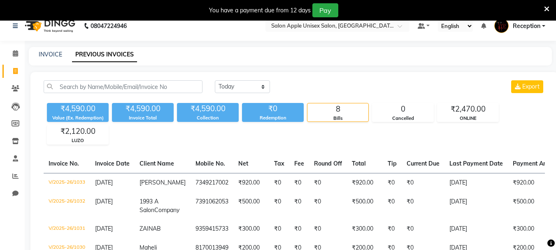
scroll to position [5, 0]
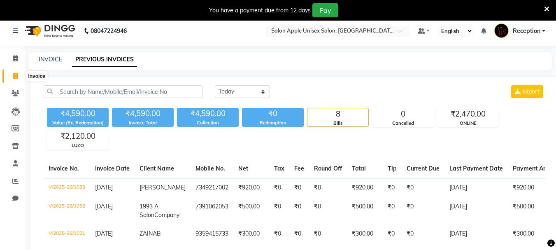
click at [17, 74] on icon at bounding box center [15, 76] width 5 height 6
select select "92"
select select "service"
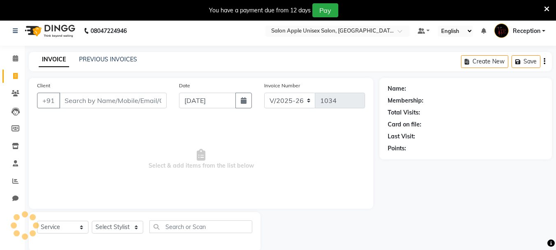
scroll to position [21, 0]
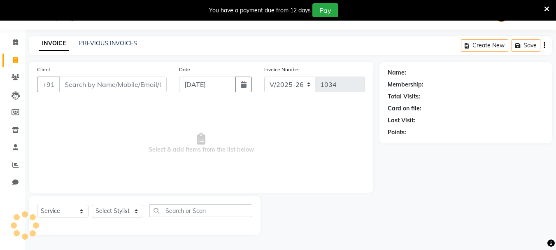
click at [105, 85] on input "Client" at bounding box center [112, 85] width 107 height 16
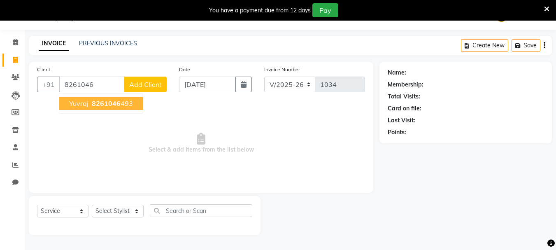
click at [132, 103] on button "[PERSON_NAME] 8261046 493" at bounding box center [101, 103] width 84 height 13
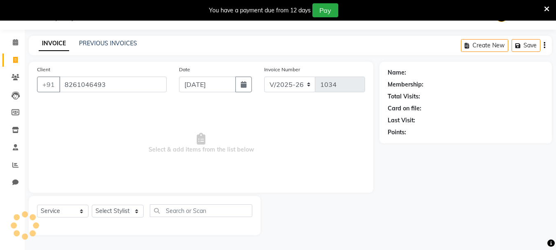
type input "8261046493"
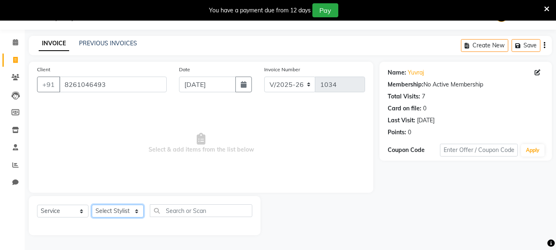
click at [128, 210] on select "Select Stylist [PERSON_NAME] R [PERSON_NAME] Reception [PERSON_NAME] training d…" at bounding box center [118, 211] width 52 height 13
select select "7984"
click at [92, 205] on select "Select Stylist [PERSON_NAME] R [PERSON_NAME] Reception [PERSON_NAME] training d…" at bounding box center [118, 211] width 52 height 13
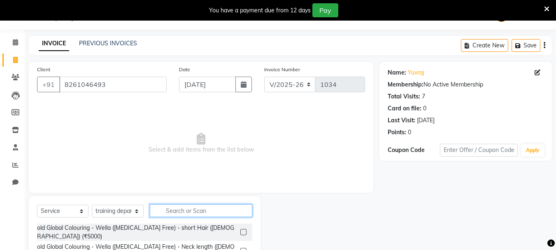
click at [170, 210] on input "text" at bounding box center [201, 210] width 103 height 13
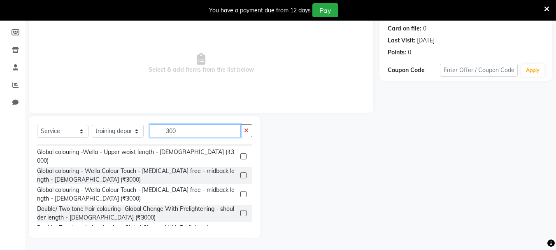
scroll to position [564, 0]
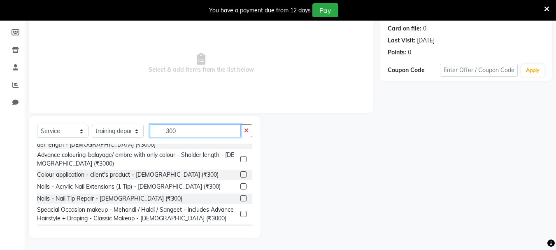
type input "300"
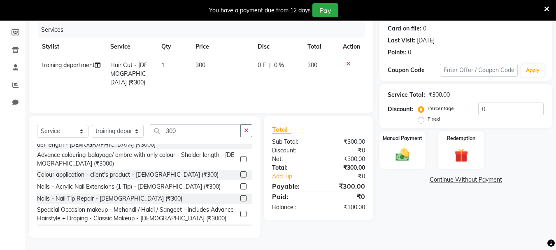
checkbox input "false"
click at [400, 160] on img at bounding box center [402, 155] width 23 height 16
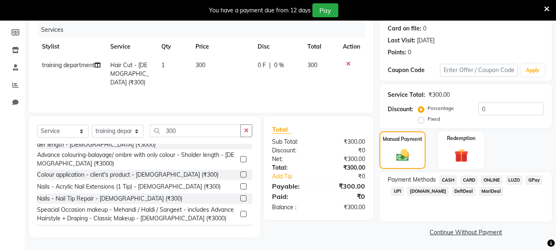
click at [453, 180] on span "CASH" at bounding box center [448, 179] width 18 height 9
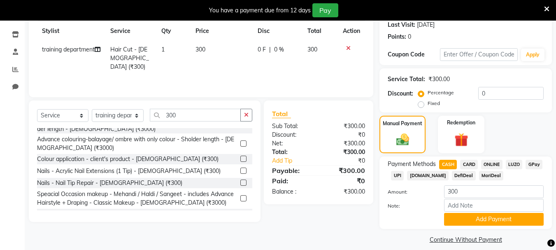
scroll to position [124, 0]
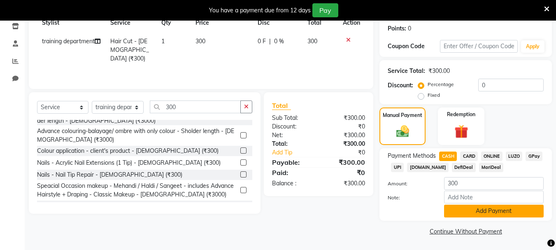
click at [463, 209] on button "Add Payment" at bounding box center [494, 211] width 100 height 13
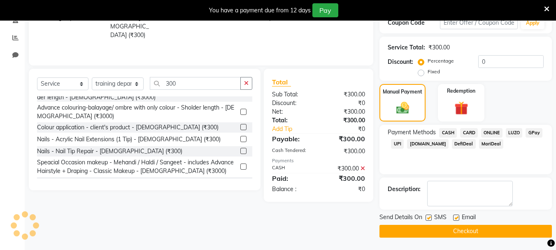
click at [430, 231] on button "Checkout" at bounding box center [466, 231] width 173 height 13
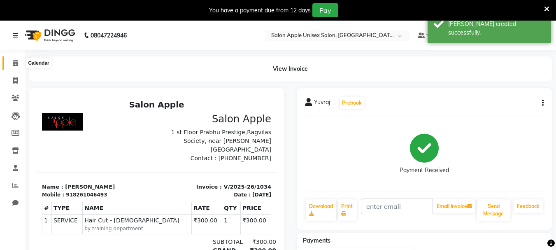
click at [16, 60] on icon at bounding box center [15, 63] width 5 height 6
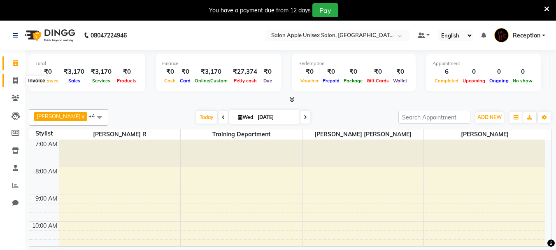
click at [15, 78] on icon at bounding box center [15, 80] width 5 height 6
select select "92"
select select "service"
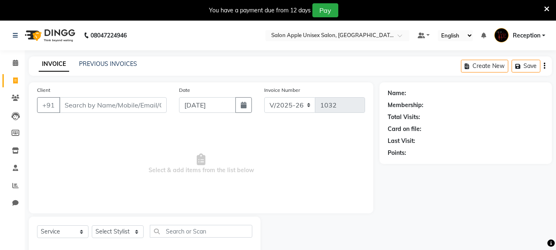
click at [81, 107] on input "Client" at bounding box center [112, 105] width 107 height 16
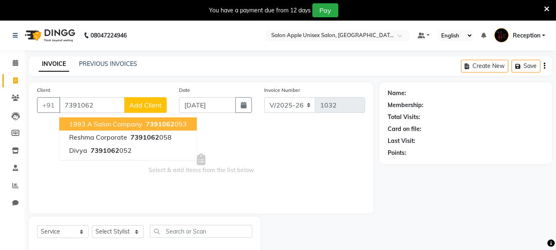
click at [103, 119] on button "1993 A Salon Company 7391062 053" at bounding box center [128, 123] width 138 height 13
type input "7391062053"
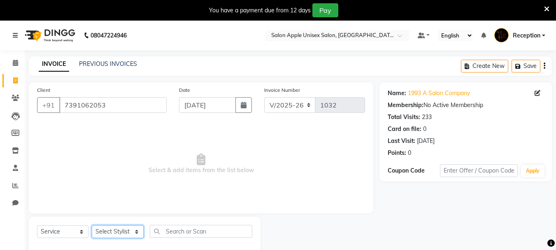
click at [120, 227] on select "Select Stylist [PERSON_NAME] R [PERSON_NAME] Reception [PERSON_NAME] training d…" at bounding box center [118, 231] width 52 height 13
select select "7984"
click at [92, 225] on select "Select Stylist [PERSON_NAME] R [PERSON_NAME] Reception [PERSON_NAME] training d…" at bounding box center [118, 231] width 52 height 13
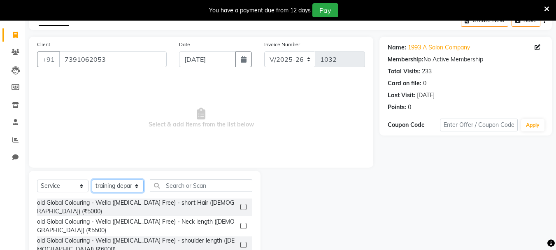
scroll to position [100, 0]
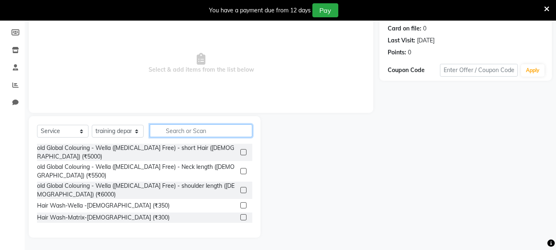
click at [194, 127] on input "text" at bounding box center [201, 130] width 103 height 13
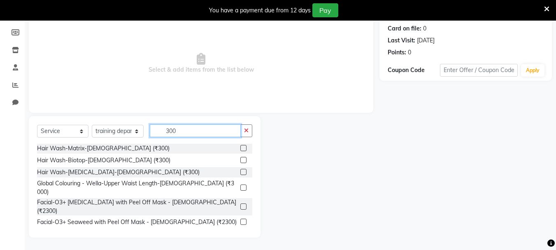
scroll to position [0, 0]
click at [173, 126] on input "300" at bounding box center [195, 130] width 91 height 13
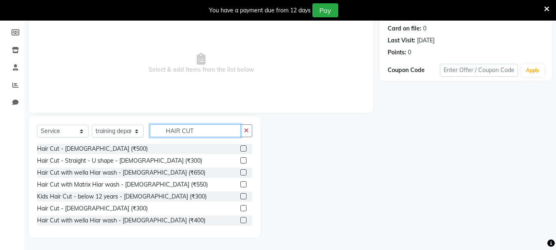
type input "HAIR CUT"
click at [241, 207] on label at bounding box center [244, 208] width 6 height 6
click at [241, 207] on input "checkbox" at bounding box center [243, 208] width 5 height 5
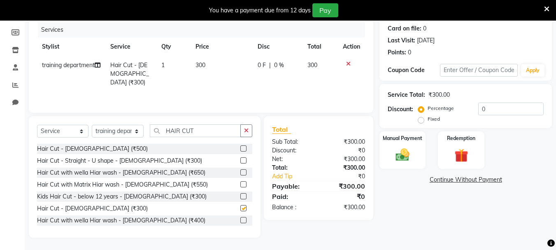
checkbox input "false"
click at [190, 126] on input "HAIR CUT" at bounding box center [195, 130] width 91 height 13
click at [189, 127] on input "HAIR CUT" at bounding box center [195, 130] width 91 height 13
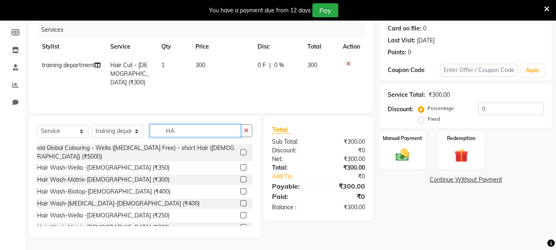
type input "H"
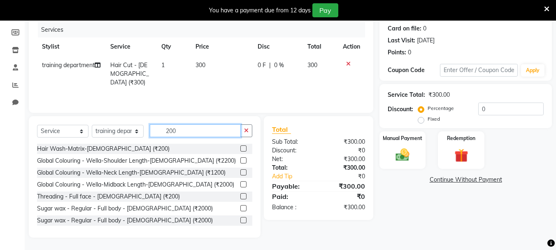
type input "200"
click at [241, 149] on label at bounding box center [244, 148] width 6 height 6
click at [241, 149] on input "checkbox" at bounding box center [243, 148] width 5 height 5
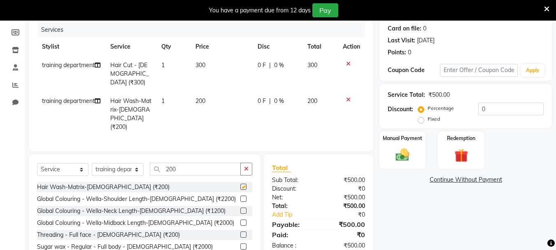
checkbox input "false"
click at [415, 150] on div "Manual Payment" at bounding box center [403, 150] width 48 height 39
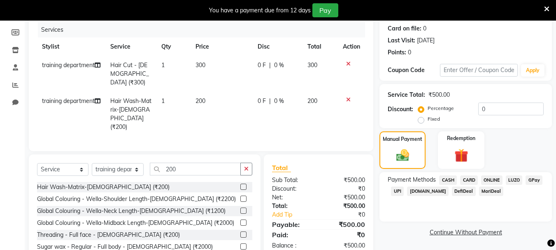
click at [497, 181] on span "ONLINE" at bounding box center [491, 179] width 21 height 9
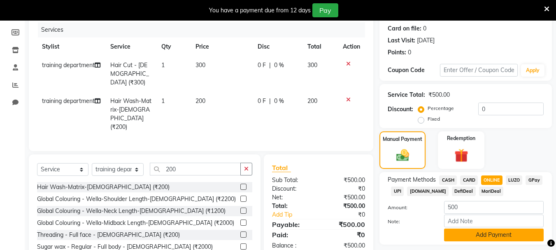
click at [487, 234] on button "Add Payment" at bounding box center [494, 235] width 100 height 13
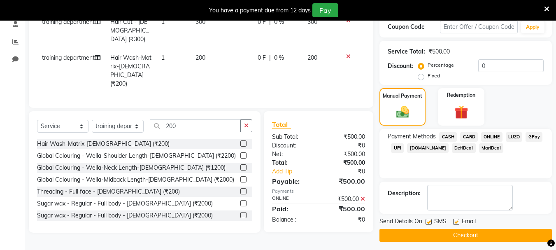
scroll to position [148, 0]
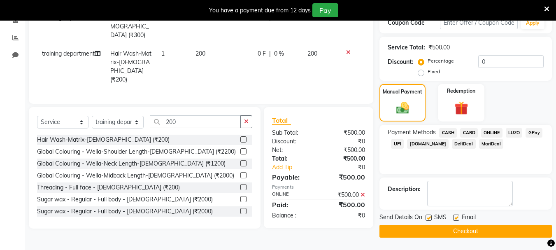
click at [481, 234] on button "Checkout" at bounding box center [466, 231] width 173 height 13
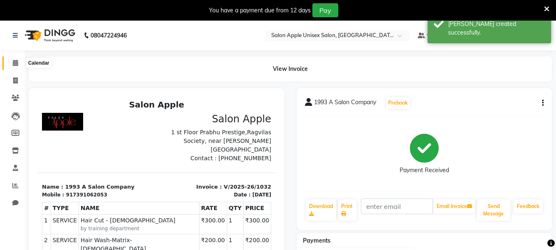
click at [13, 63] on icon at bounding box center [15, 63] width 5 height 6
